Goal: Navigation & Orientation: Find specific page/section

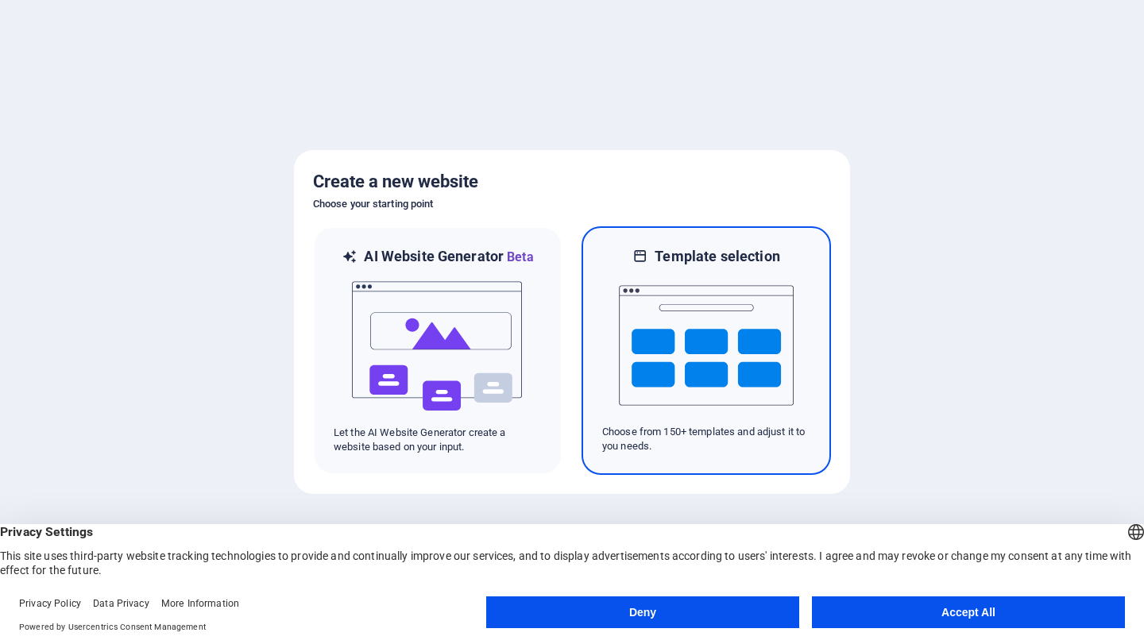
click at [679, 378] on img at bounding box center [706, 345] width 175 height 159
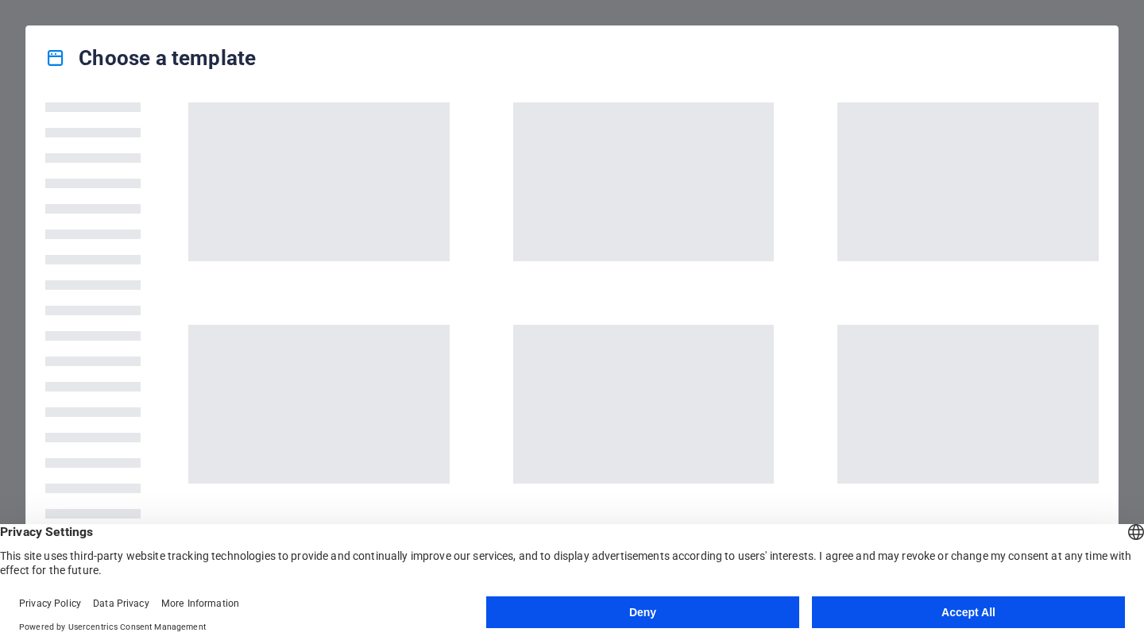
click at [650, 609] on button "Deny" at bounding box center [642, 612] width 313 height 32
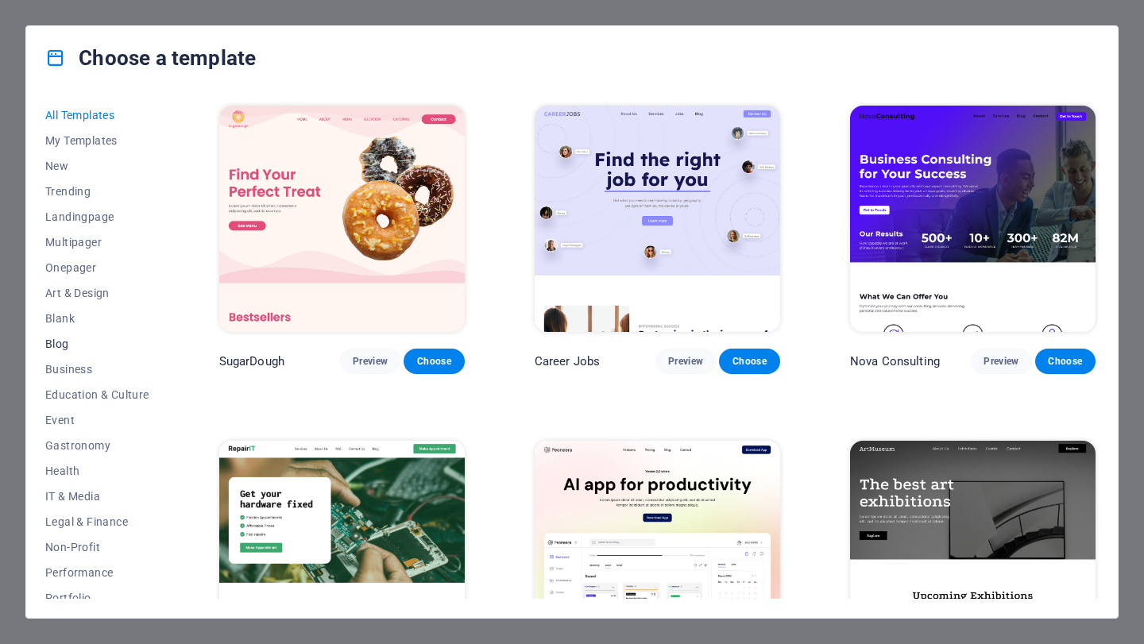
click at [64, 349] on span "Blog" at bounding box center [97, 344] width 104 height 13
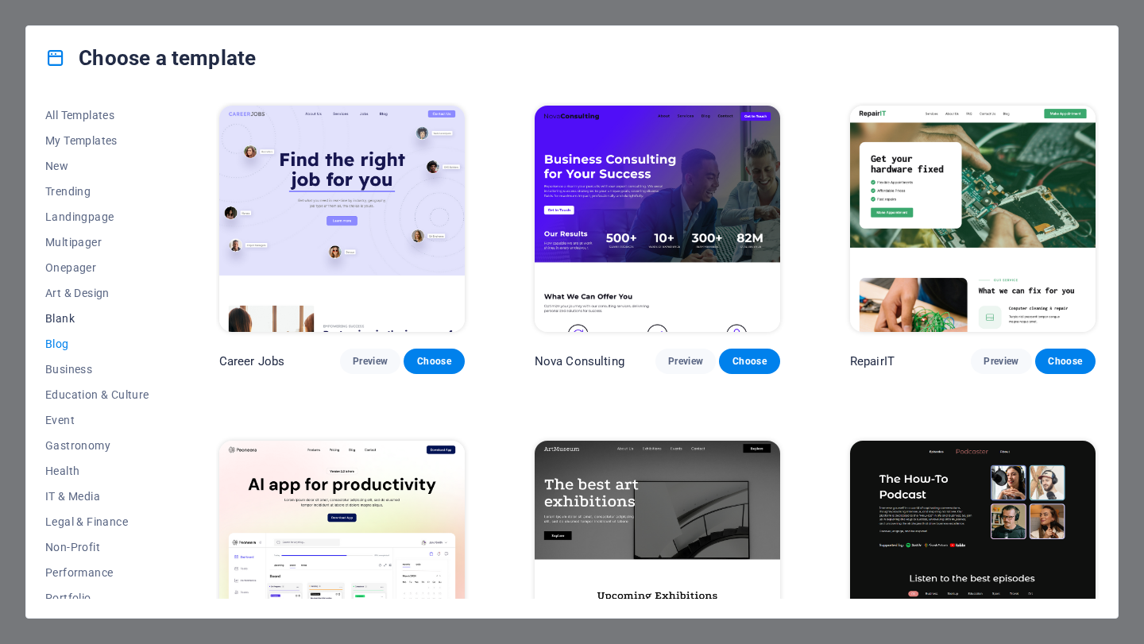
click at [57, 320] on span "Blank" at bounding box center [97, 318] width 104 height 13
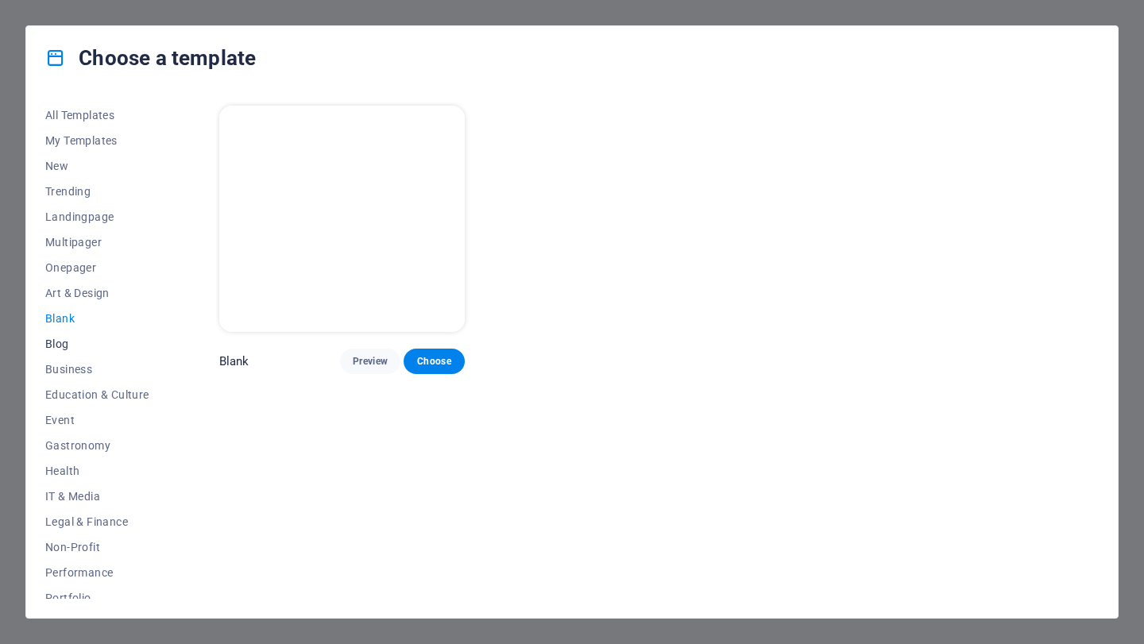
click at [60, 340] on span "Blog" at bounding box center [97, 344] width 104 height 13
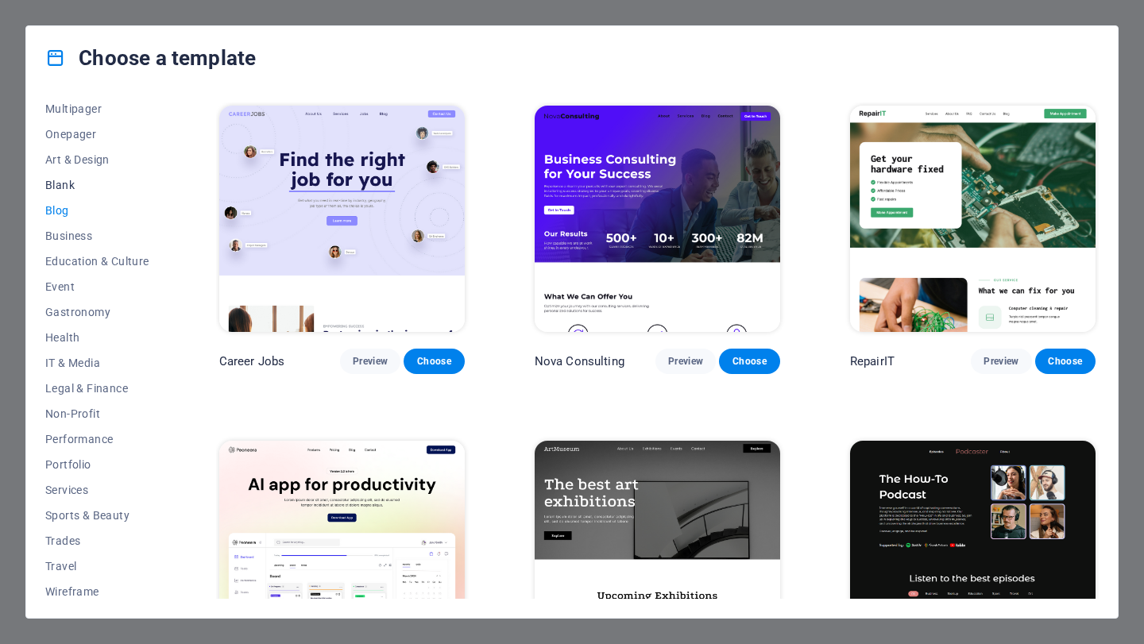
scroll to position [139, 0]
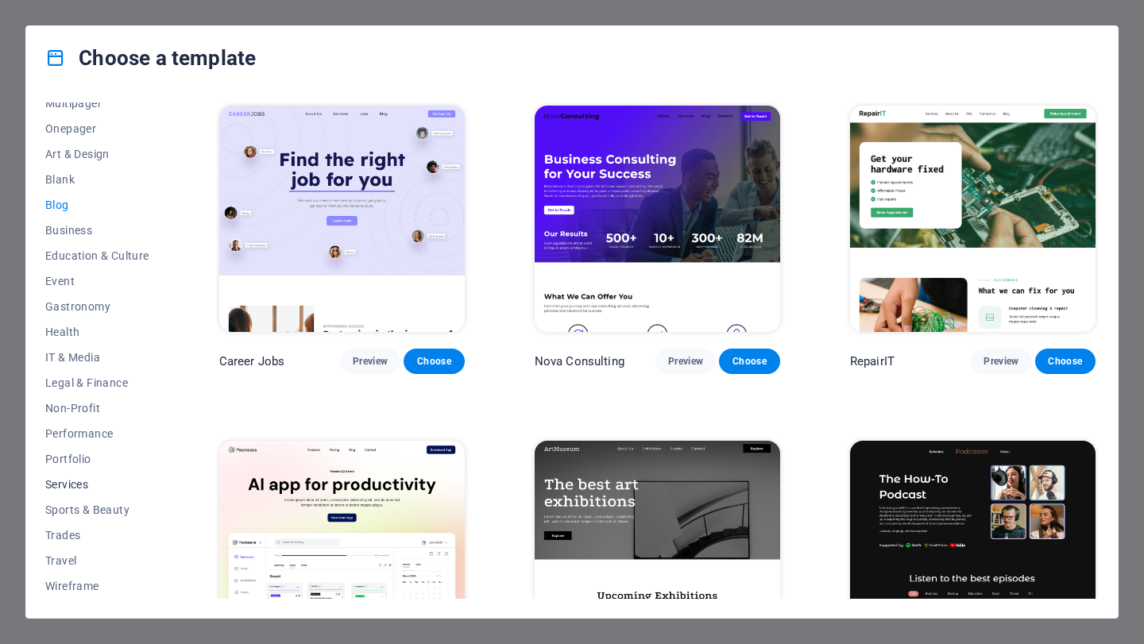
click at [71, 482] on span "Services" at bounding box center [97, 484] width 104 height 13
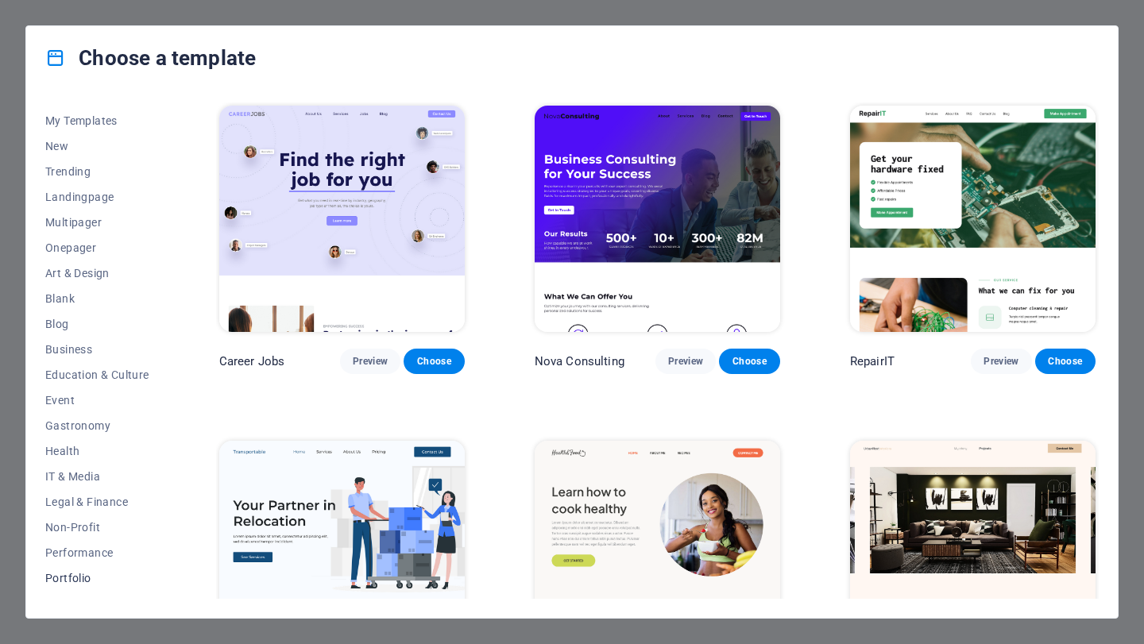
scroll to position [0, 0]
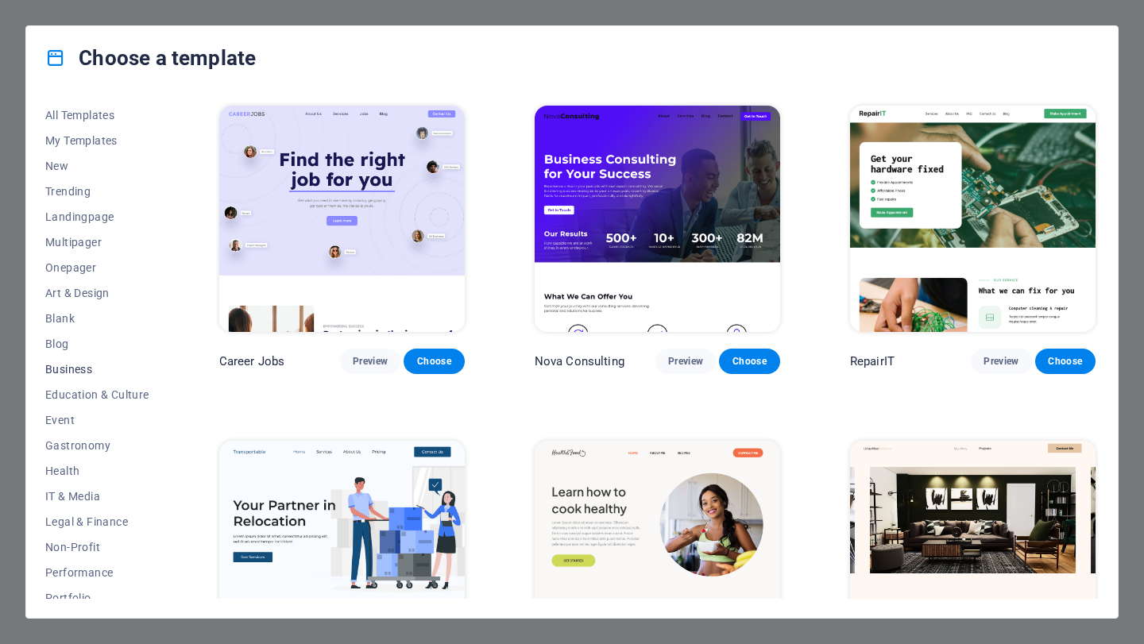
click at [78, 368] on span "Business" at bounding box center [97, 369] width 104 height 13
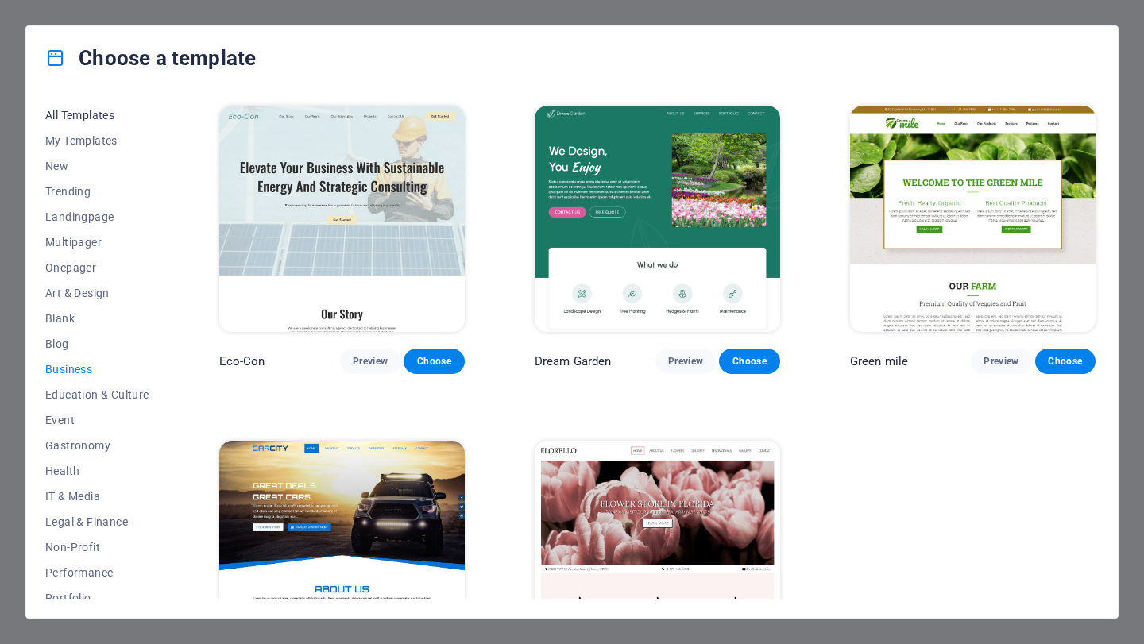
click at [103, 117] on span "All Templates" at bounding box center [97, 115] width 104 height 13
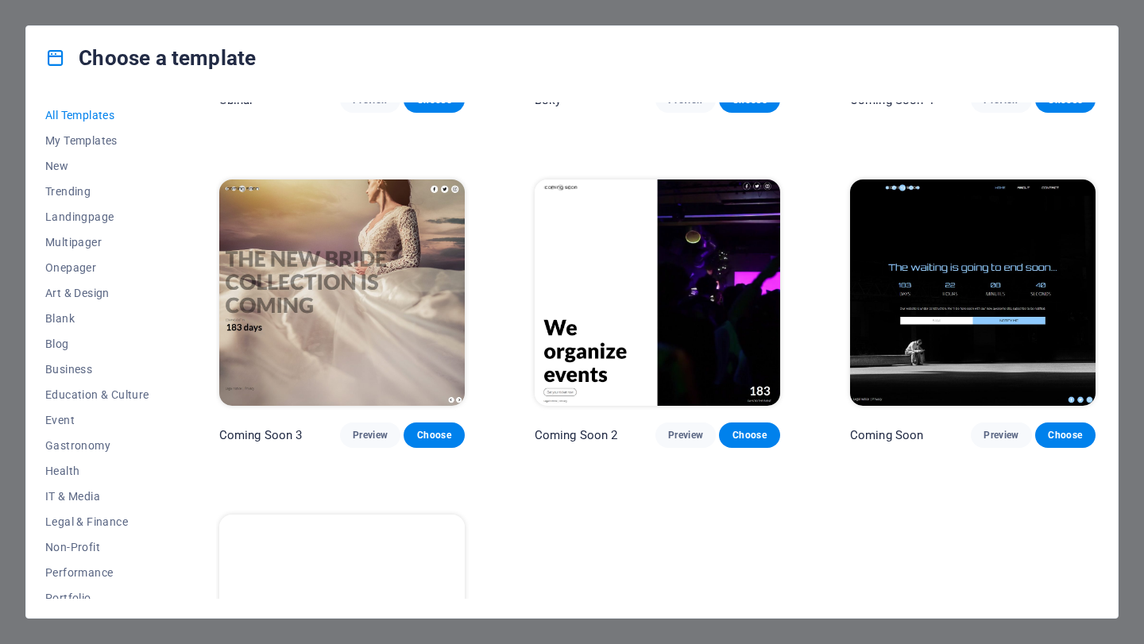
scroll to position [18106, 0]
